Goal: Task Accomplishment & Management: Complete application form

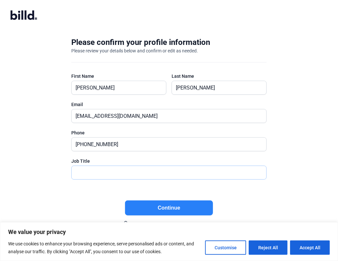
click at [130, 172] on input "text" at bounding box center [169, 172] width 195 height 13
type input "Owner"
click at [197, 206] on button "Continue" at bounding box center [169, 208] width 88 height 15
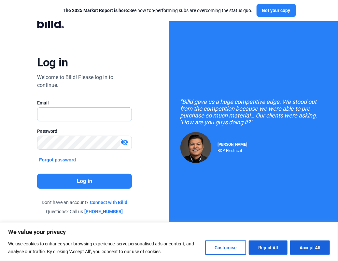
click at [70, 117] on input "text" at bounding box center [81, 114] width 88 height 13
type input "[EMAIL_ADDRESS][DOMAIN_NAME]"
click at [60, 161] on button "Forgot password" at bounding box center [57, 159] width 41 height 7
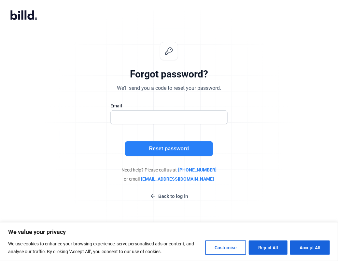
click at [143, 124] on div at bounding box center [168, 117] width 117 height 14
click at [135, 118] on input "text" at bounding box center [166, 117] width 110 height 13
type input "[EMAIL_ADDRESS][DOMAIN_NAME]"
click at [164, 146] on button "Reset password" at bounding box center [169, 148] width 88 height 15
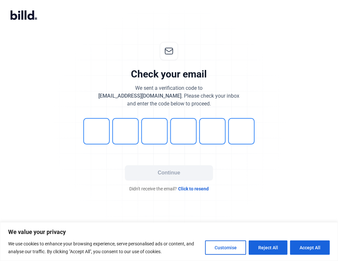
click at [184, 188] on span "Click to resend" at bounding box center [193, 189] width 31 height 7
type input "8"
type input "6"
type input "7"
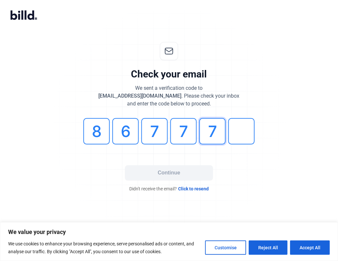
type input "7"
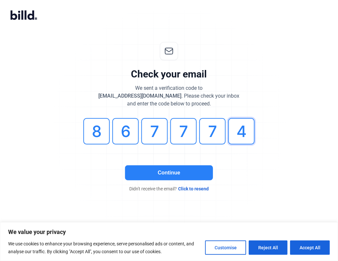
type input "4"
click at [184, 171] on button "Continue" at bounding box center [169, 172] width 88 height 15
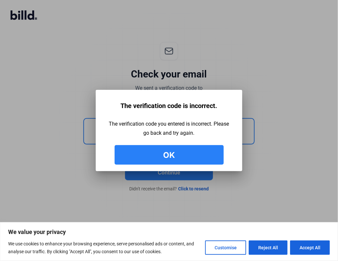
click at [197, 155] on button "Ok" at bounding box center [169, 155] width 109 height 20
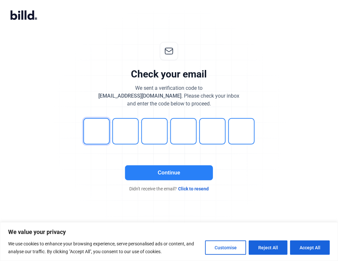
click at [94, 140] on input "tel" at bounding box center [96, 131] width 26 height 26
type input "8"
type input "6"
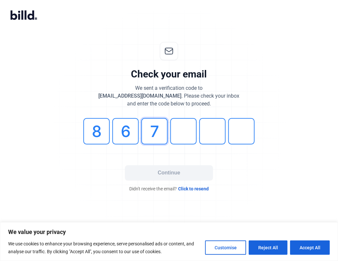
type input "7"
type input "8"
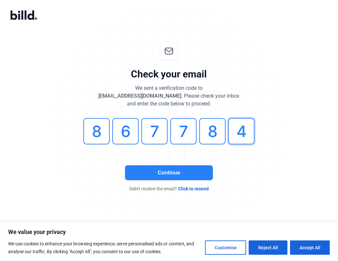
type input "4"
click at [193, 171] on button "Continue" at bounding box center [169, 172] width 88 height 15
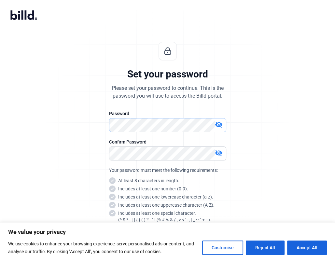
click at [94, 129] on div "Set your password Please set your password to continue. This is the password yo…" at bounding box center [168, 157] width 216 height 251
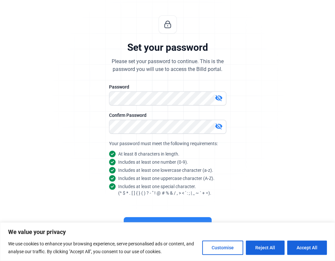
click at [192, 218] on button "Continue" at bounding box center [168, 224] width 88 height 15
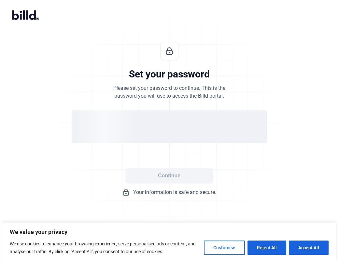
scroll to position [0, 0]
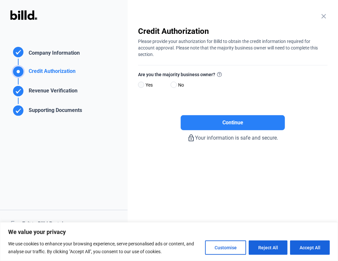
click at [141, 86] on span at bounding box center [141, 85] width 6 height 6
click at [141, 86] on input "Yes" at bounding box center [140, 85] width 5 height 5
radio input "true"
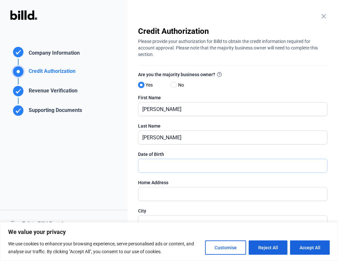
click at [198, 165] on input "text" at bounding box center [232, 165] width 189 height 13
type input "[DATE]"
type input "[STREET_ADDRESS]"
type input "[GEOGRAPHIC_DATA]"
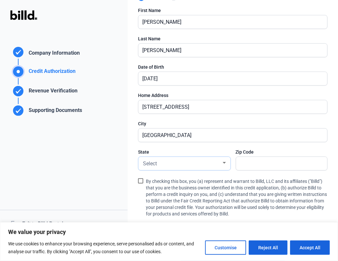
scroll to position [88, 0]
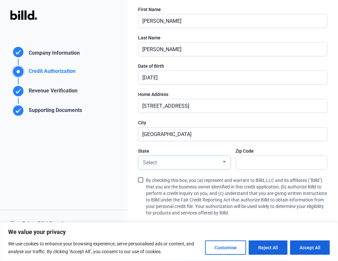
click at [198, 165] on div "Select" at bounding box center [182, 162] width 80 height 9
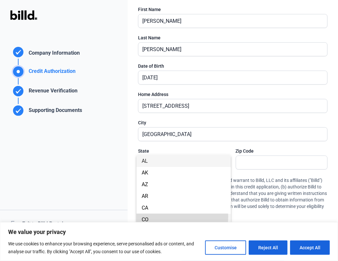
click at [173, 217] on span "CO" at bounding box center [184, 220] width 84 height 12
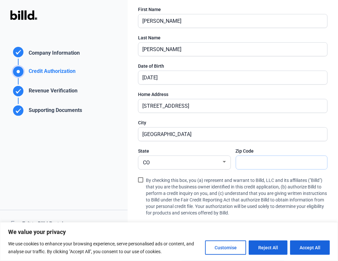
click at [268, 164] on input "text" at bounding box center [282, 162] width 92 height 13
type input "80305"
click at [141, 180] on span at bounding box center [140, 180] width 5 height 5
click at [0, 0] on input "By checking this box, you (a) represent and warrant to Billd, LLC and its affil…" at bounding box center [0, 0] width 0 height 0
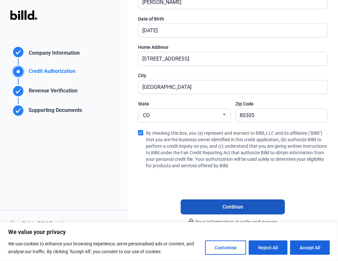
click at [213, 209] on button "Continue" at bounding box center [233, 207] width 104 height 15
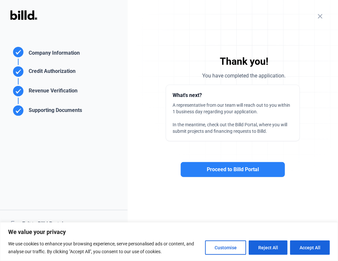
scroll to position [0, 0]
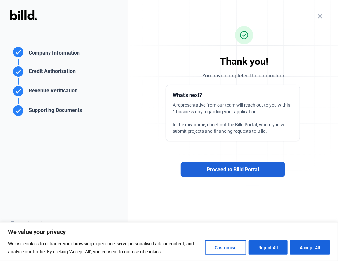
click at [226, 173] on span "Proceed to Billd Portal" at bounding box center [233, 170] width 52 height 8
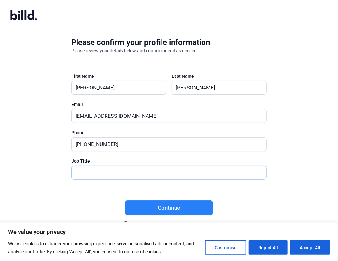
click at [129, 171] on input "text" at bounding box center [166, 172] width 188 height 13
type input "Owner"
click at [163, 206] on button "Continue" at bounding box center [169, 208] width 88 height 15
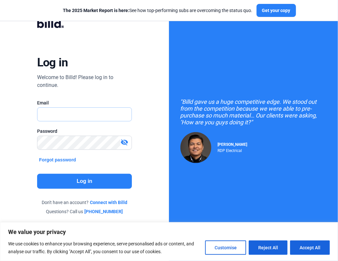
click at [91, 118] on input "text" at bounding box center [84, 114] width 94 height 13
type input "[EMAIL_ADDRESS][DOMAIN_NAME]"
click at [108, 203] on link "Connect with Billd" at bounding box center [108, 202] width 37 height 7
